Goal: Task Accomplishment & Management: Use online tool/utility

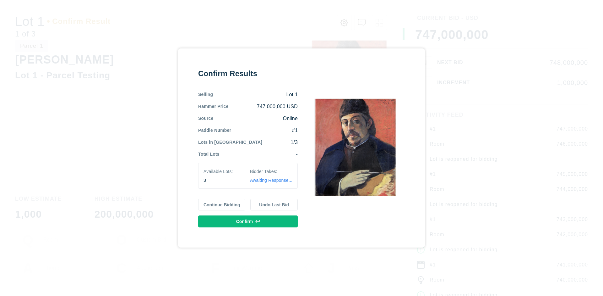
click at [222, 204] on button "Continue Bidding" at bounding box center [221, 205] width 47 height 12
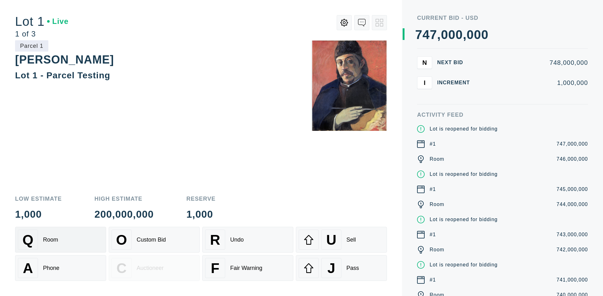
click at [61, 239] on div "Q Room" at bounding box center [60, 239] width 85 height 20
